Goal: Information Seeking & Learning: Learn about a topic

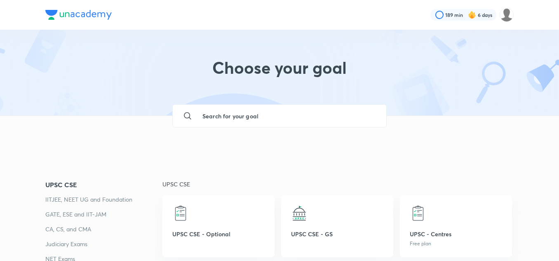
scroll to position [78, 0]
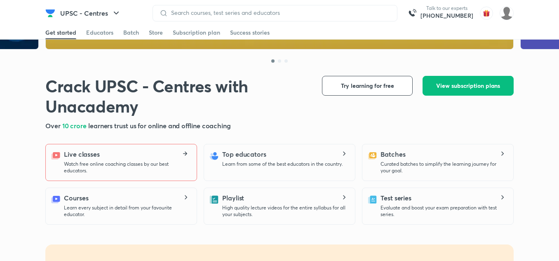
click at [186, 153] on icon at bounding box center [186, 154] width 2 height 4
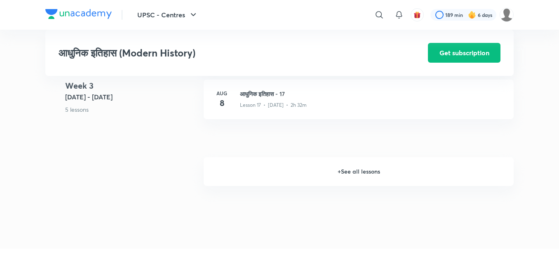
click at [363, 169] on h6 "+ See all lessons" at bounding box center [359, 171] width 310 height 29
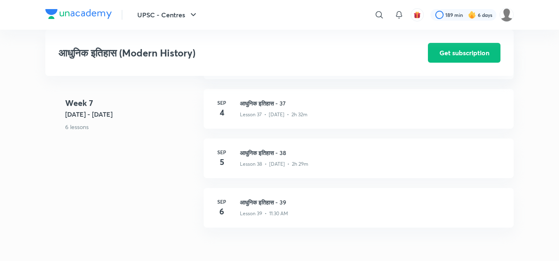
scroll to position [2338, 0]
click at [262, 152] on h3 "आधुनिक इतिहास - 38" at bounding box center [372, 153] width 264 height 9
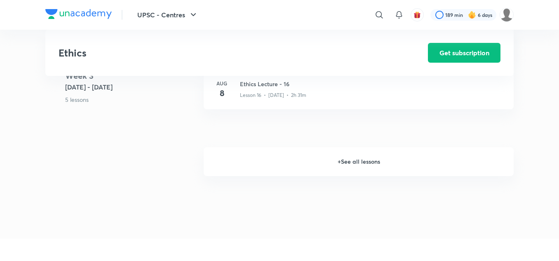
scroll to position [1128, 0]
click at [358, 162] on h6 "+ See all lessons" at bounding box center [359, 162] width 310 height 29
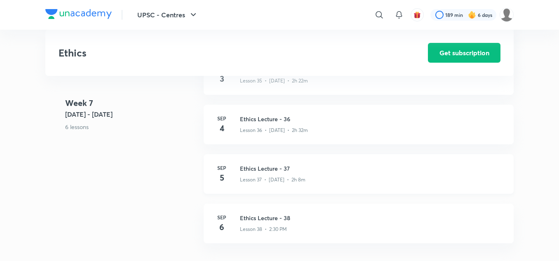
scroll to position [2261, 0]
click at [285, 168] on h3 "Ethics Lecture - 37" at bounding box center [372, 169] width 264 height 9
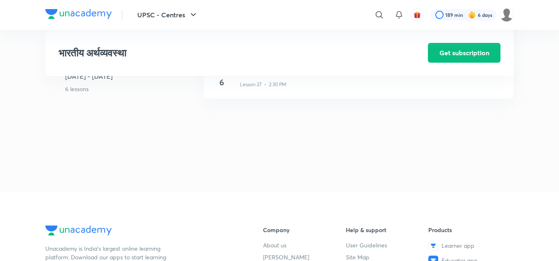
scroll to position [1688, 0]
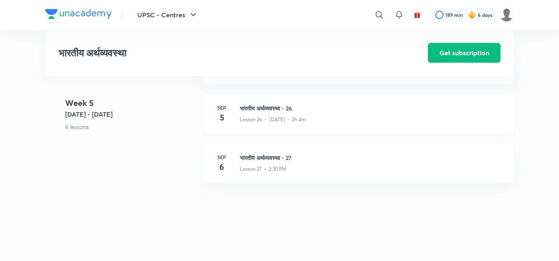
click at [285, 109] on h3 "भारतीय अर्थव्यवस्था - 26" at bounding box center [372, 108] width 264 height 9
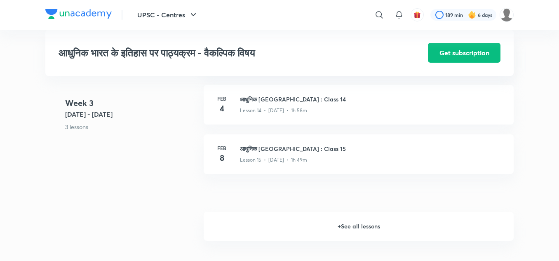
scroll to position [1031, 0]
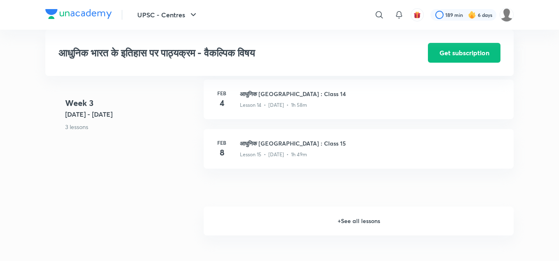
click at [352, 229] on h6 "+ See all lessons" at bounding box center [359, 221] width 310 height 29
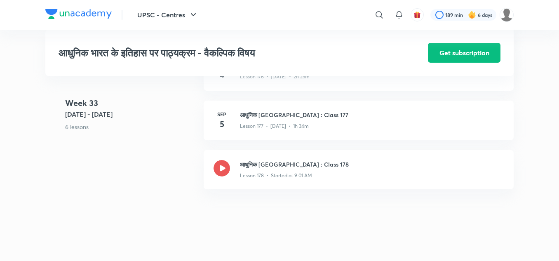
scroll to position [10416, 0]
click at [262, 120] on h3 "आधुनिक भारत : Class 177" at bounding box center [372, 115] width 264 height 9
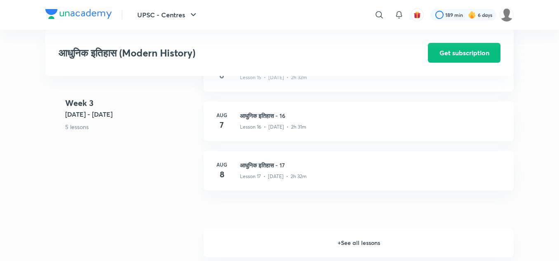
scroll to position [1173, 0]
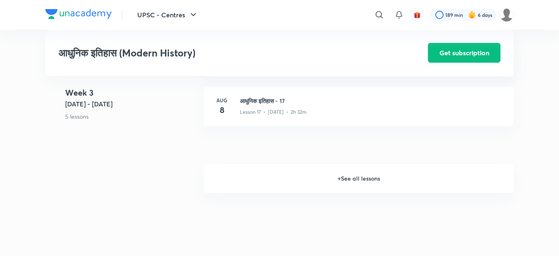
click at [341, 179] on h6 "+ See all lessons" at bounding box center [359, 178] width 310 height 29
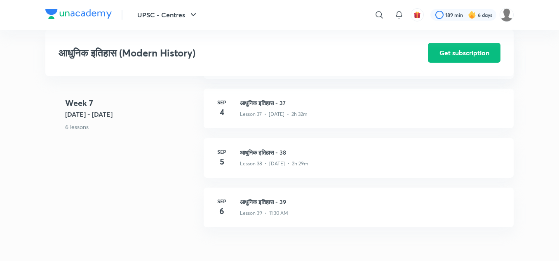
scroll to position [2338, 0]
click at [260, 200] on h3 "आधुनिक इतिहास - 39" at bounding box center [372, 202] width 264 height 9
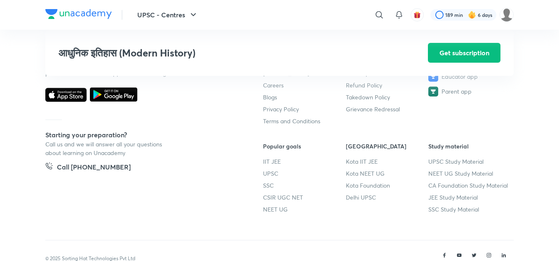
scroll to position [2674, 0]
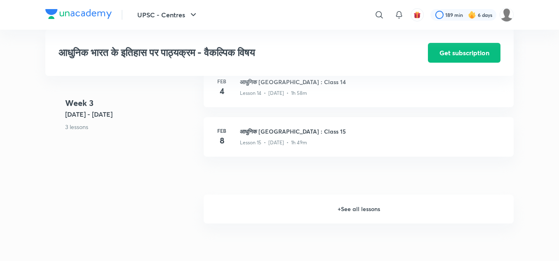
scroll to position [1029, 0]
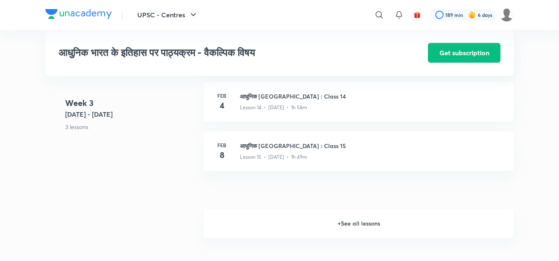
click at [340, 231] on h6 "+ See all lessons" at bounding box center [359, 223] width 310 height 29
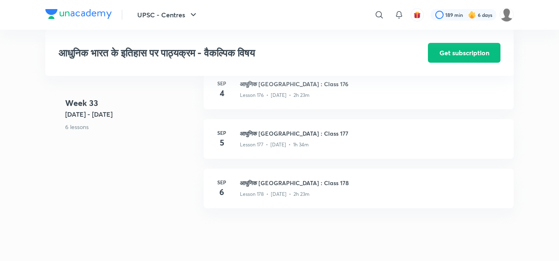
scroll to position [10399, 0]
click at [283, 186] on h3 "आधुनिक भारत : Class 178" at bounding box center [372, 182] width 264 height 9
click at [271, 185] on h3 "आधुनिक भारत : Class 178" at bounding box center [372, 182] width 264 height 9
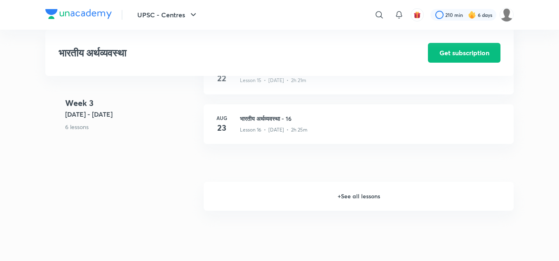
scroll to position [1093, 0]
click at [352, 195] on h6 "+ See all lessons" at bounding box center [359, 196] width 310 height 29
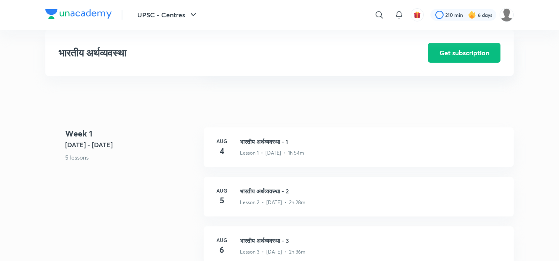
scroll to position [237, 0]
click at [277, 144] on h3 "भारतीय अर्थव्यवस्था - 1" at bounding box center [372, 143] width 264 height 9
click at [250, 190] on h3 "भारतीय अर्थव्यवस्था - 2" at bounding box center [372, 193] width 264 height 9
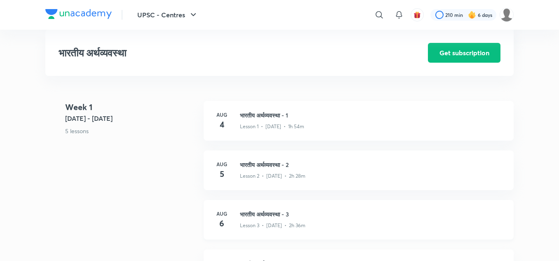
click at [269, 212] on h3 "भारतीय अर्थव्यवस्था - 3" at bounding box center [372, 214] width 264 height 9
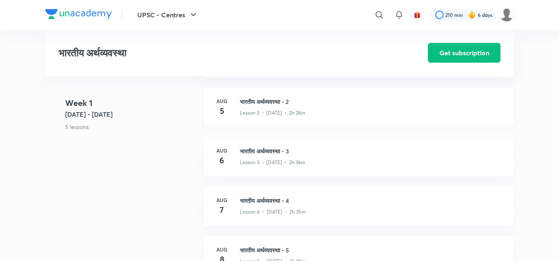
scroll to position [329, 0]
click at [269, 198] on h3 "भारतीय अर्थव्यवस्था - 4" at bounding box center [372, 200] width 264 height 9
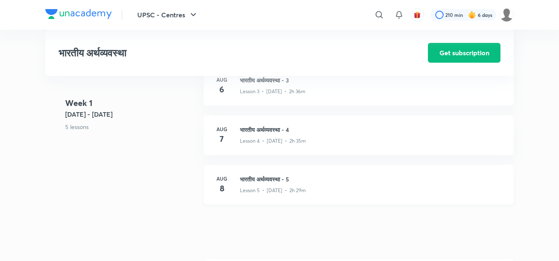
scroll to position [400, 0]
click at [281, 179] on h3 "भारतीय अर्थव्यवस्था - 5" at bounding box center [372, 179] width 264 height 9
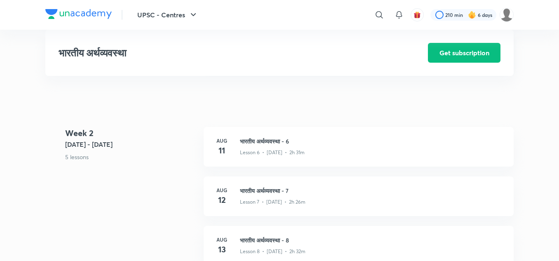
scroll to position [535, 0]
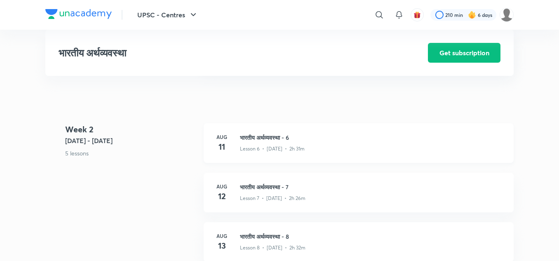
click at [264, 136] on h3 "भारतीय अर्थव्यवस्था - 6" at bounding box center [372, 137] width 264 height 9
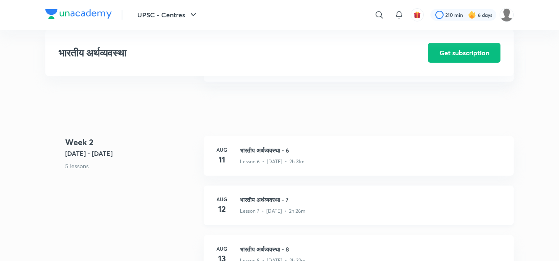
scroll to position [523, 0]
click at [273, 150] on h3 "भारतीय अर्थव्यवस्था - 6" at bounding box center [372, 150] width 264 height 9
click at [267, 198] on h3 "भारतीय अर्थव्यवस्था - 7" at bounding box center [372, 199] width 264 height 9
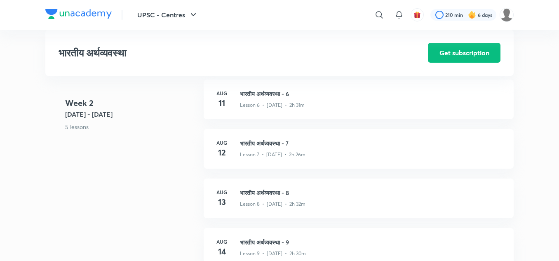
scroll to position [579, 0]
click at [268, 192] on h3 "भारतीय अर्थव्यवस्था - 8" at bounding box center [372, 192] width 264 height 9
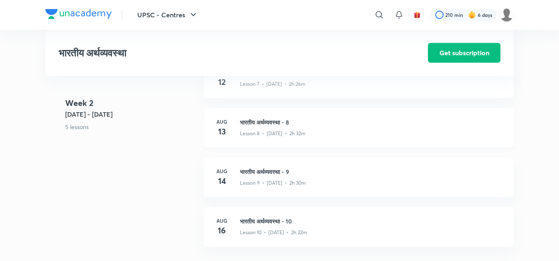
scroll to position [650, 0]
click at [274, 172] on h3 "भारतीय अर्थव्यवस्था - 9" at bounding box center [372, 171] width 264 height 9
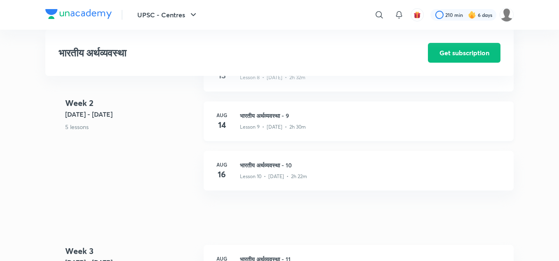
scroll to position [716, 0]
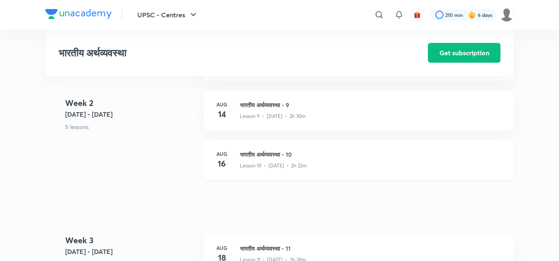
click at [255, 155] on h3 "भारतीय अर्थव्यवस्था - 10" at bounding box center [372, 154] width 264 height 9
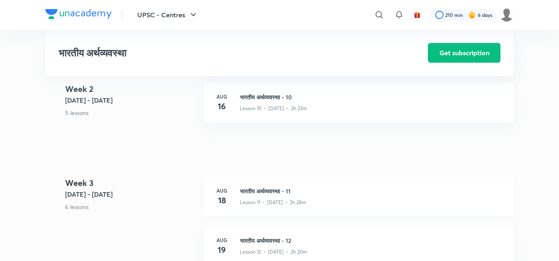
scroll to position [774, 0]
click at [261, 191] on h3 "भारतीय अर्थव्यवस्था - 11" at bounding box center [372, 190] width 264 height 9
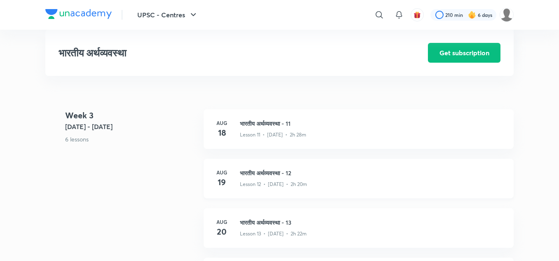
scroll to position [842, 0]
click at [272, 172] on h3 "भारतीय अर्थव्यवस्था - 12" at bounding box center [372, 172] width 264 height 9
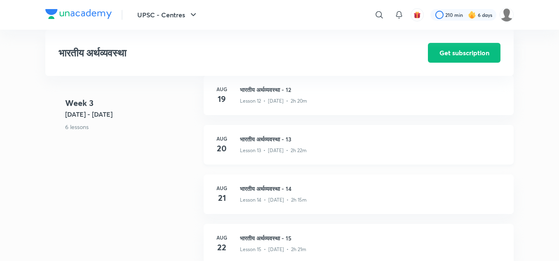
scroll to position [930, 0]
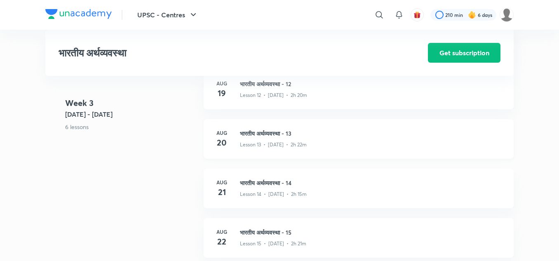
click at [269, 134] on h3 "भारतीय अर्थव्यवस्था - 13" at bounding box center [372, 133] width 264 height 9
click at [278, 180] on h3 "भारतीय अर्थव्यवस्था - 14" at bounding box center [372, 183] width 264 height 9
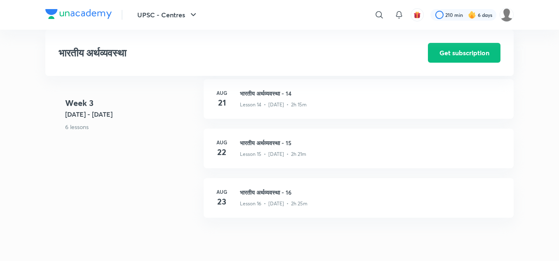
scroll to position [1031, 0]
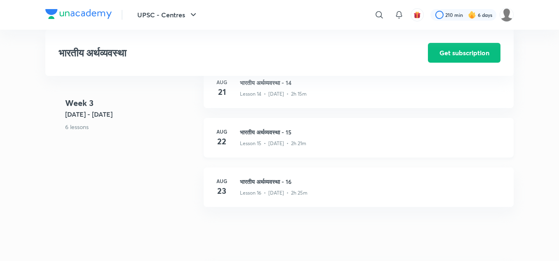
click at [268, 134] on h3 "भारतीय अर्थव्यवस्था - 15" at bounding box center [372, 132] width 264 height 9
click at [268, 180] on h3 "भारतीय अर्थव्यवस्था - 16" at bounding box center [372, 181] width 264 height 9
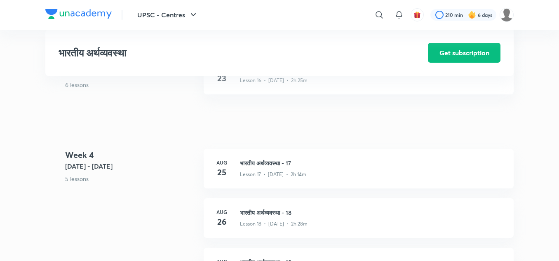
scroll to position [1175, 0]
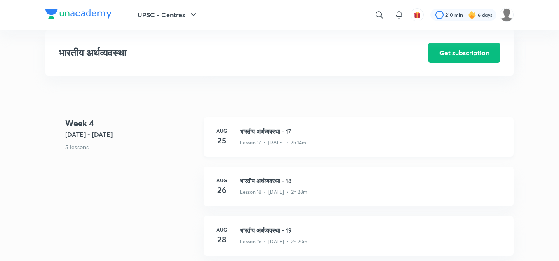
click at [262, 132] on h3 "भारतीय अर्थव्यवस्था - 17" at bounding box center [372, 131] width 264 height 9
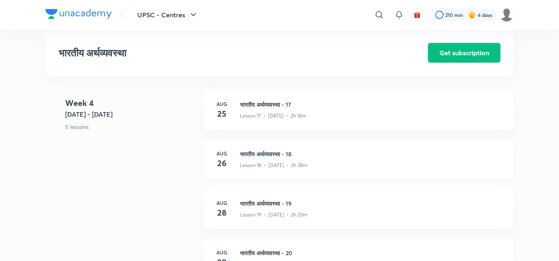
scroll to position [1202, 0]
click at [273, 154] on h3 "भारतीय अर्थव्यवस्था - 18" at bounding box center [372, 153] width 264 height 9
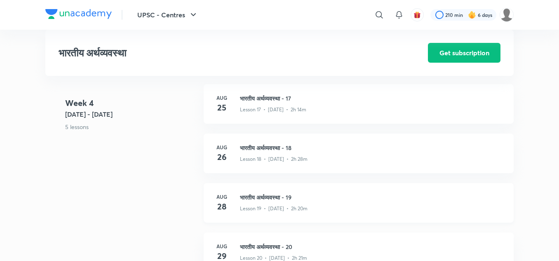
scroll to position [1209, 0]
click at [275, 144] on h3 "भारतीय अर्थव्यवस्था - 18" at bounding box center [372, 146] width 264 height 9
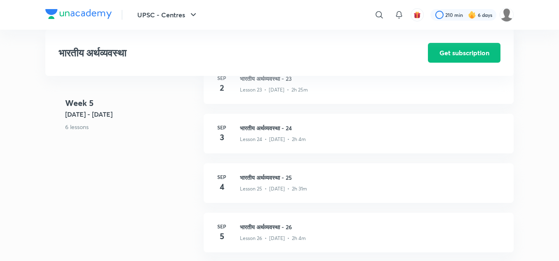
scroll to position [1569, 0]
click at [266, 179] on h3 "भारतीय अर्थव्यवस्था - 25" at bounding box center [372, 178] width 264 height 9
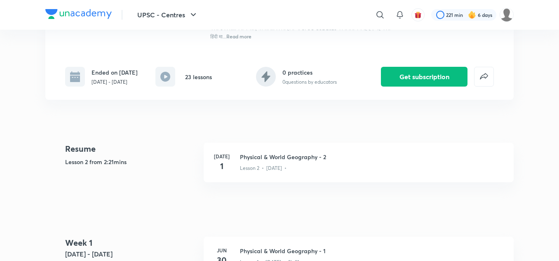
scroll to position [153, 0]
click at [304, 157] on h3 "Physical & World Geography - 2" at bounding box center [372, 157] width 264 height 9
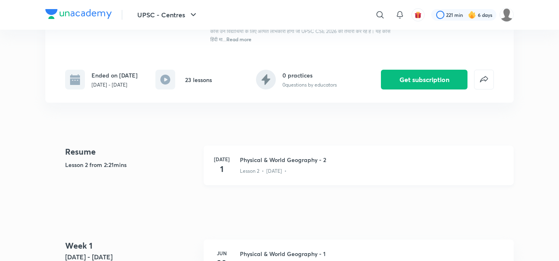
scroll to position [152, 0]
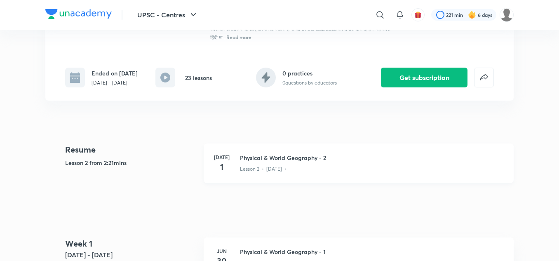
click at [290, 157] on h3 "Physical & World Geography - 2" at bounding box center [372, 157] width 264 height 9
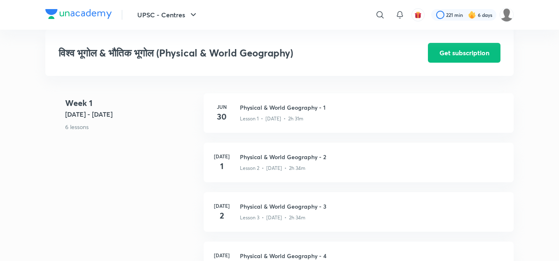
scroll to position [299, 0]
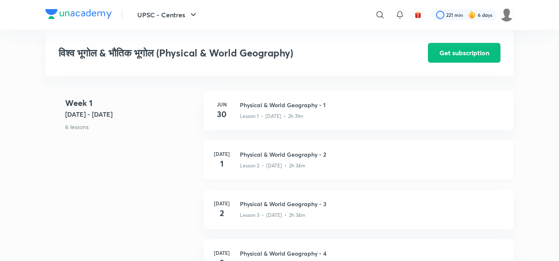
click at [302, 151] on h3 "Physical & World Geography - 2" at bounding box center [372, 154] width 264 height 9
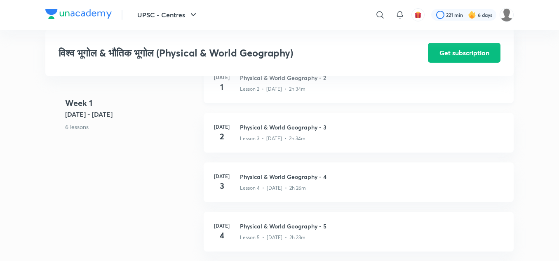
scroll to position [376, 0]
click at [271, 175] on h3 "Physical & World Geography - 4" at bounding box center [372, 176] width 264 height 9
click at [271, 127] on h3 "Physical & World Geography - 3" at bounding box center [372, 127] width 264 height 9
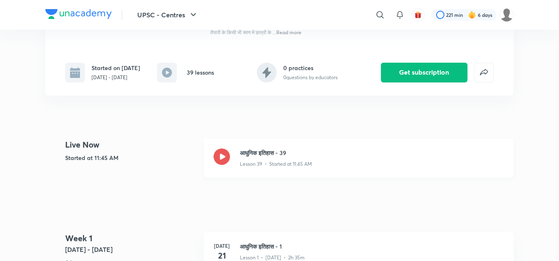
click at [245, 153] on h3 "आधुनिक इतिहास - 39" at bounding box center [372, 153] width 264 height 9
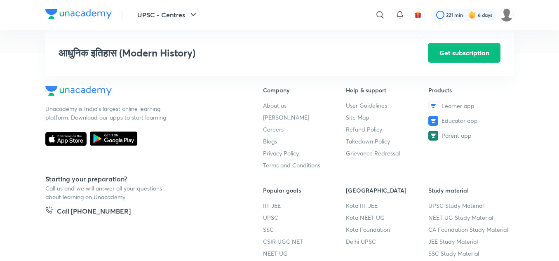
scroll to position [1442, 0]
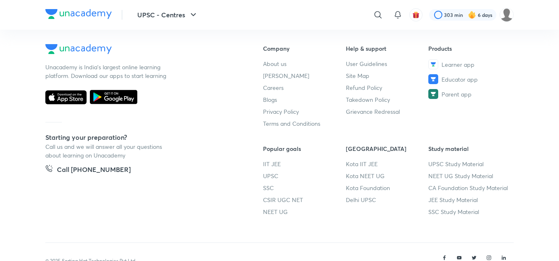
scroll to position [524, 0]
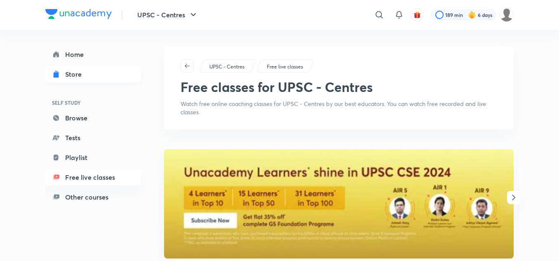
click at [94, 78] on link "Store" at bounding box center [93, 74] width 96 height 17
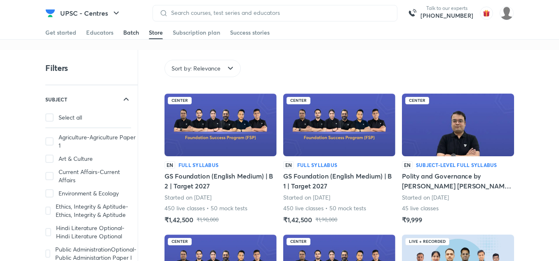
click at [128, 32] on div "Batch" at bounding box center [131, 32] width 16 height 8
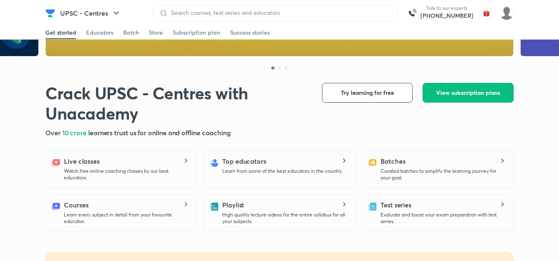
scroll to position [134, 0]
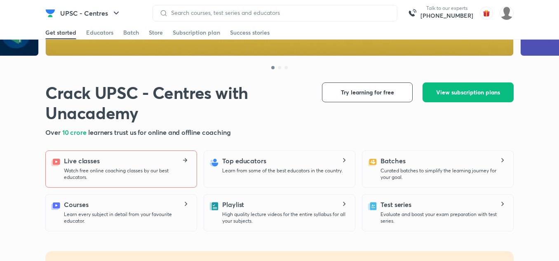
click at [185, 159] on icon at bounding box center [185, 160] width 10 height 5
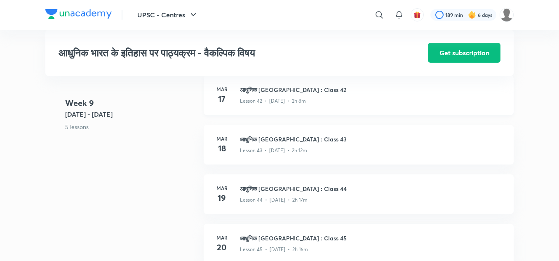
scroll to position [2686, 0]
